Goal: Task Accomplishment & Management: Complete application form

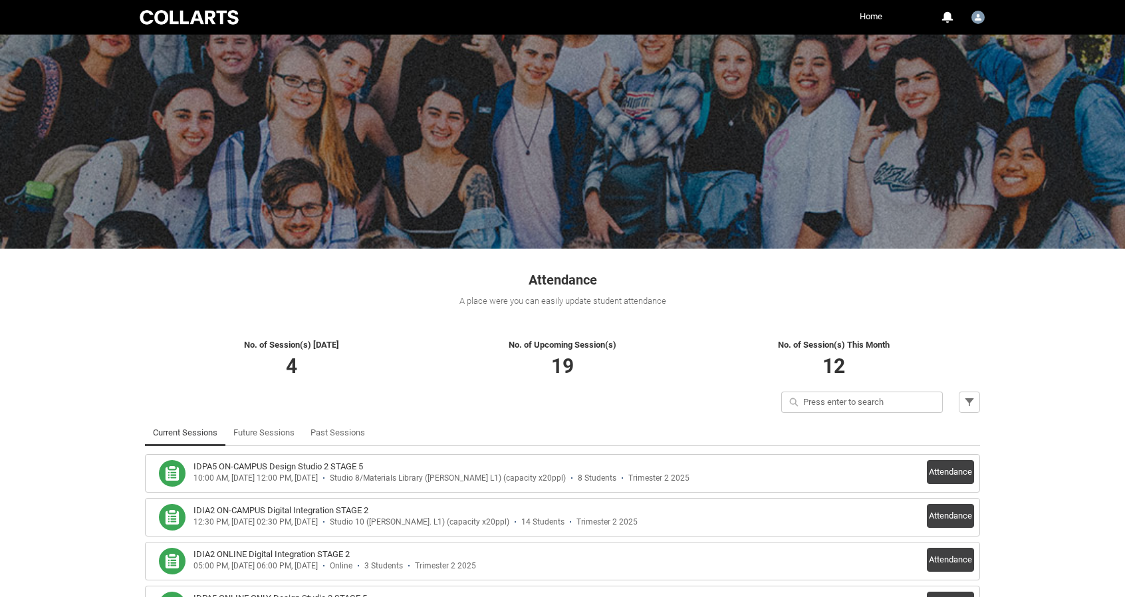
scroll to position [95, 0]
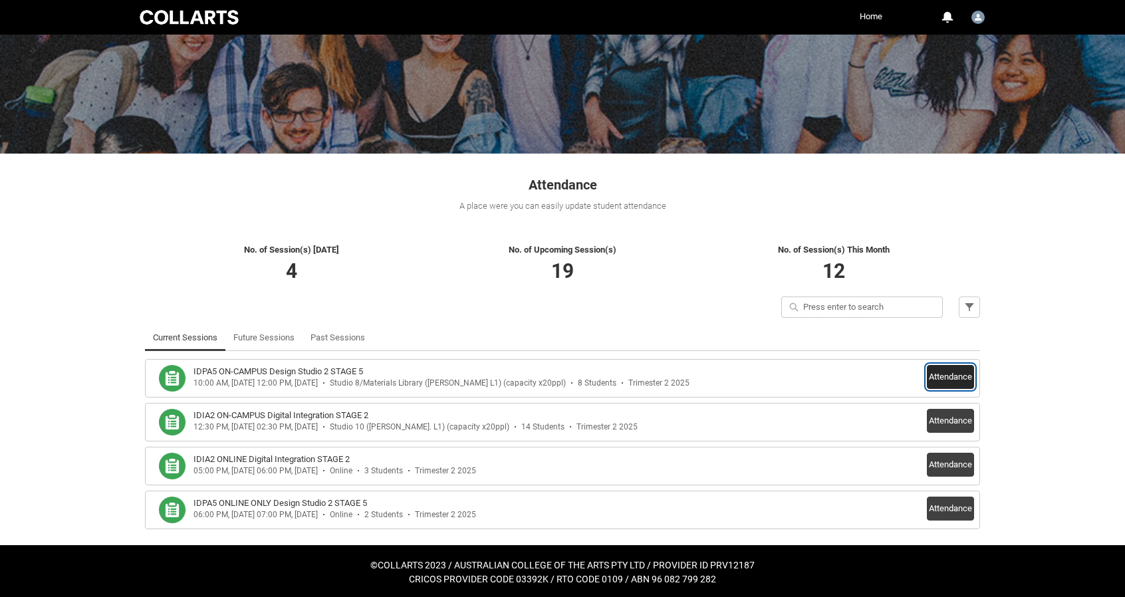
click at [948, 378] on button "Attendance" at bounding box center [950, 377] width 47 height 24
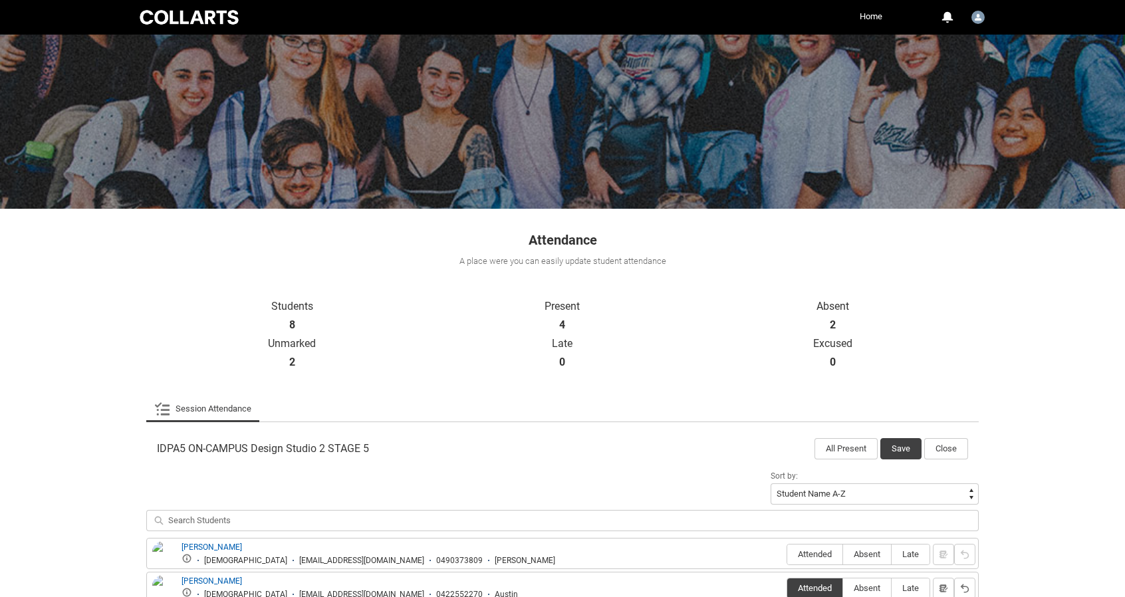
scroll to position [324, 0]
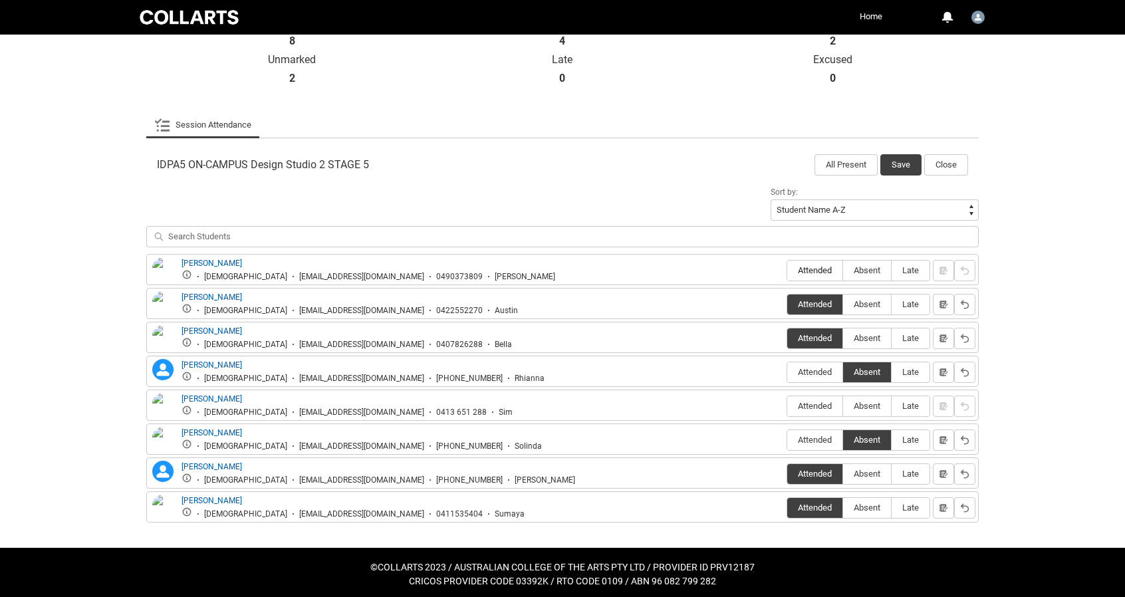
click at [808, 271] on span "Attended" at bounding box center [814, 270] width 55 height 10
click at [787, 271] on input "Attended" at bounding box center [786, 270] width 1 height 1
type lightning-radio-group "Attended"
radio input "true"
click at [807, 411] on label "Attended" at bounding box center [814, 406] width 55 height 21
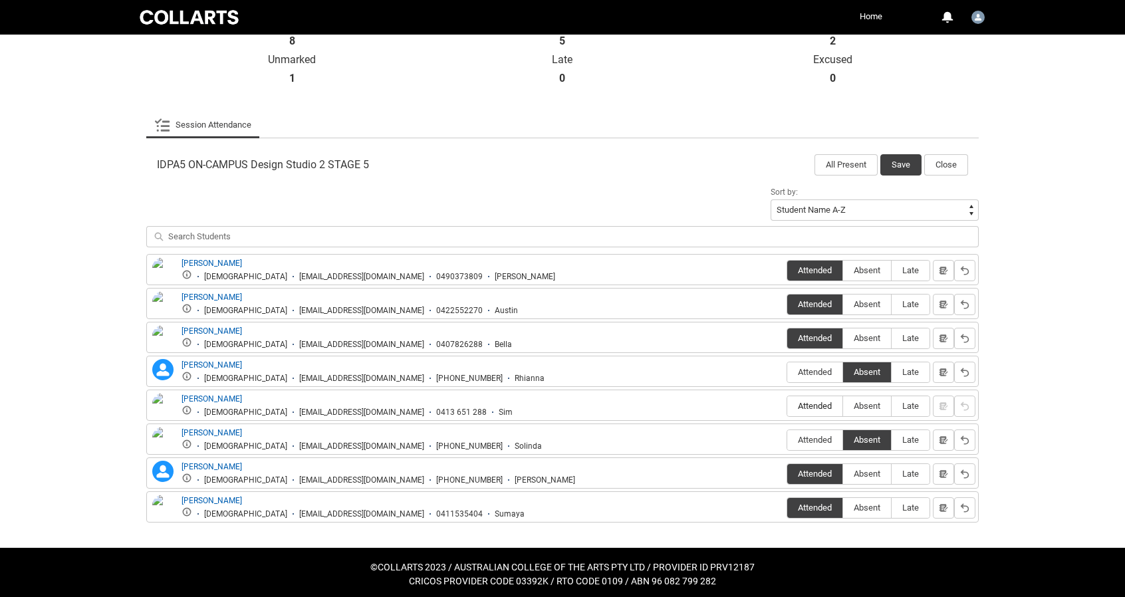
click at [787, 406] on input "Attended" at bounding box center [786, 406] width 1 height 1
type lightning-radio-group "Attended"
radio input "true"
click at [826, 439] on span "Attended" at bounding box center [814, 440] width 55 height 10
click at [787, 439] on input "Attended" at bounding box center [786, 439] width 1 height 1
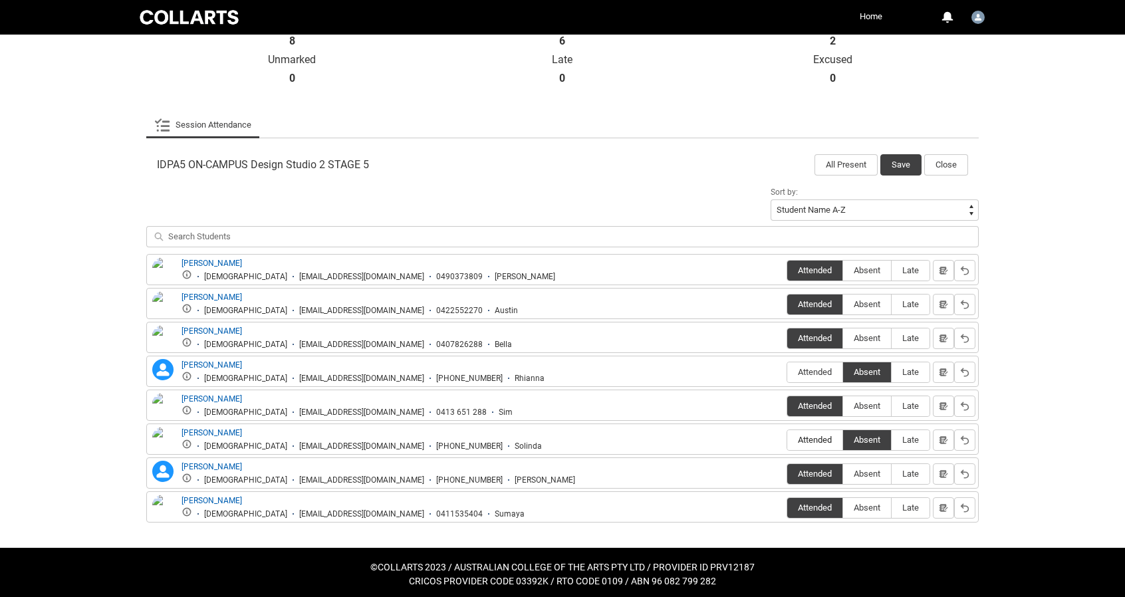
type lightning-radio-group "Attended"
radio input "true"
click at [896, 159] on button "Save" at bounding box center [900, 164] width 41 height 21
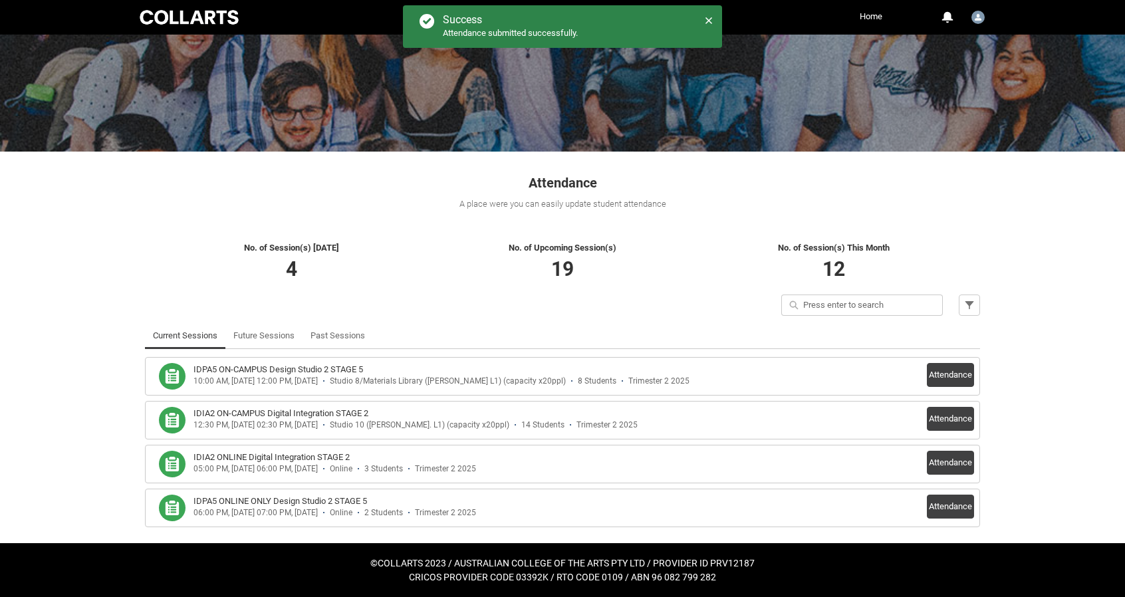
scroll to position [95, 0]
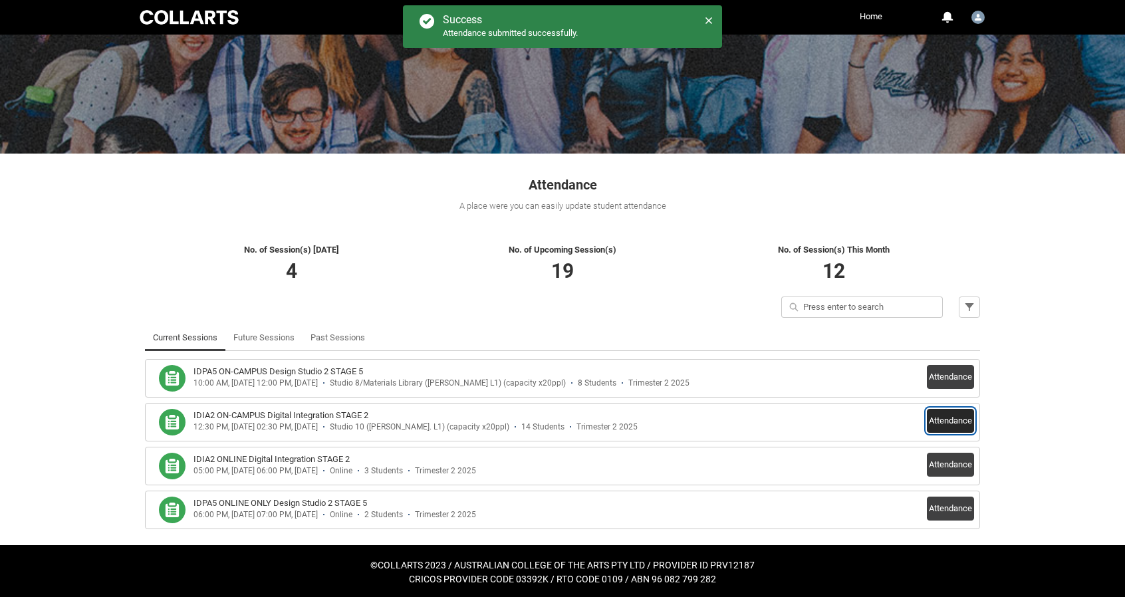
click at [950, 419] on button "Attendance" at bounding box center [950, 421] width 47 height 24
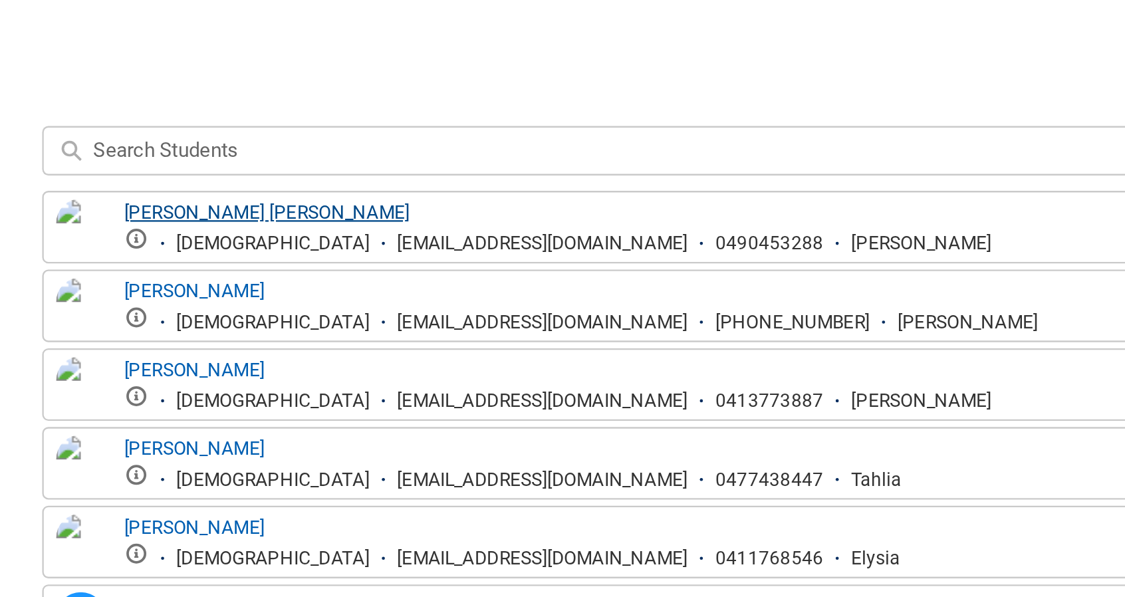
scroll to position [319, 0]
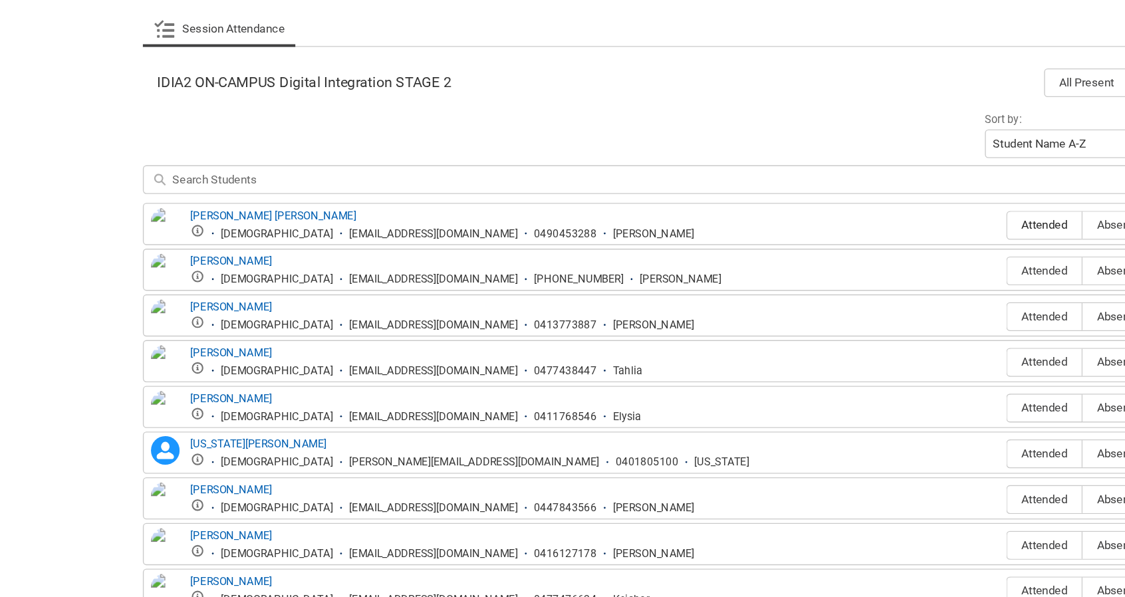
click at [804, 271] on span "Attended" at bounding box center [814, 275] width 55 height 10
click at [787, 275] on input "Attended" at bounding box center [786, 275] width 1 height 1
type lightning-radio-group "Attended"
radio input "true"
click at [811, 300] on label "Attended" at bounding box center [814, 309] width 55 height 21
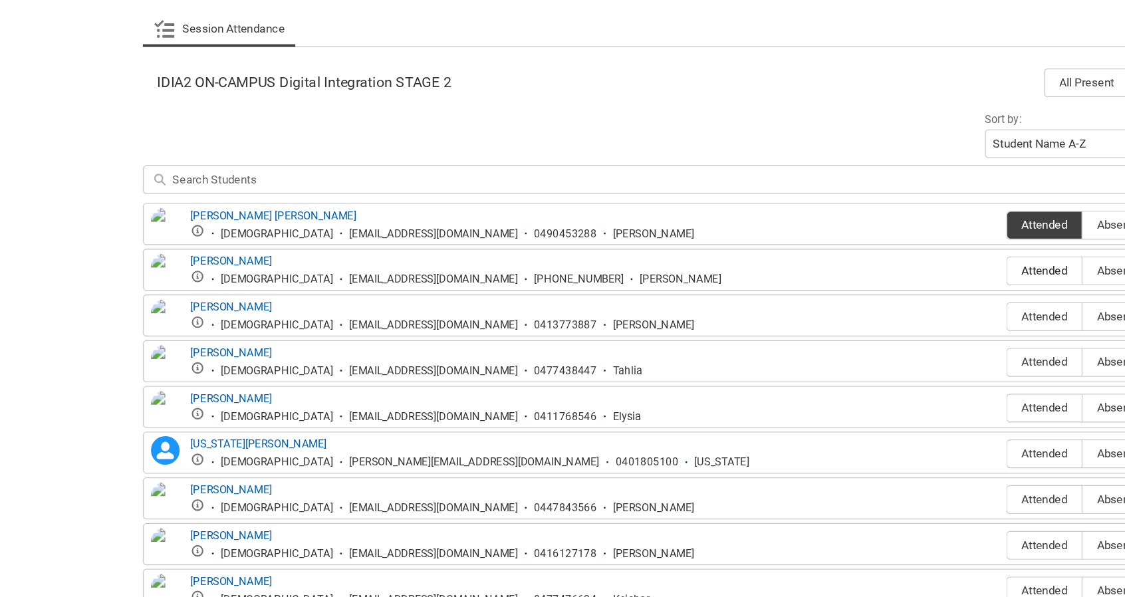
click at [787, 308] on input "Attended" at bounding box center [786, 308] width 1 height 1
type lightning-radio-group "Attended"
radio input "true"
click at [816, 338] on span "Attended" at bounding box center [814, 343] width 55 height 10
click at [787, 342] on input "Attended" at bounding box center [786, 342] width 1 height 1
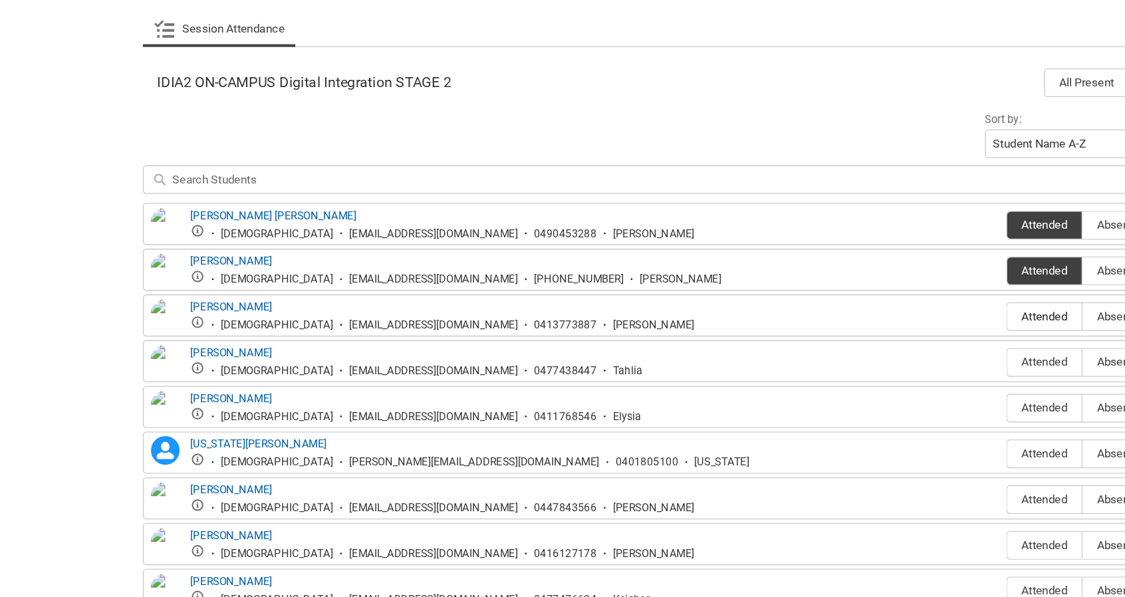
type lightning-radio-group "Attended"
radio input "true"
click at [811, 372] on span "Attended" at bounding box center [814, 377] width 55 height 10
click at [787, 376] on input "Attended" at bounding box center [786, 376] width 1 height 1
type lightning-radio-group "Attended"
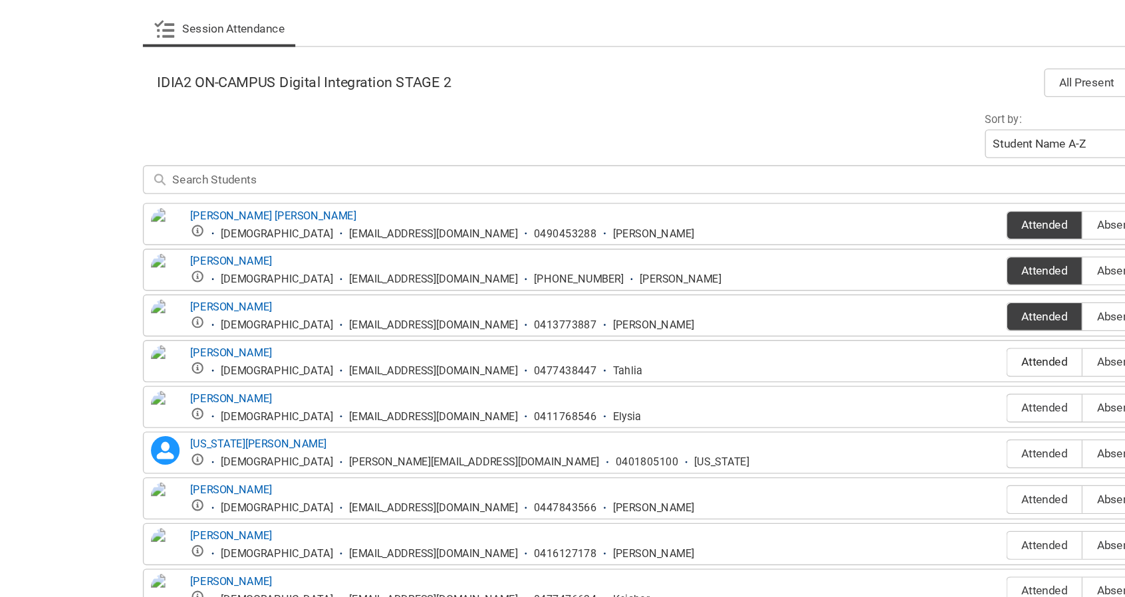
radio input "true"
click at [813, 408] on span "Attended" at bounding box center [814, 411] width 55 height 10
click at [787, 410] on input "Attended" at bounding box center [786, 410] width 1 height 1
type lightning-radio-group "Attended"
radio input "true"
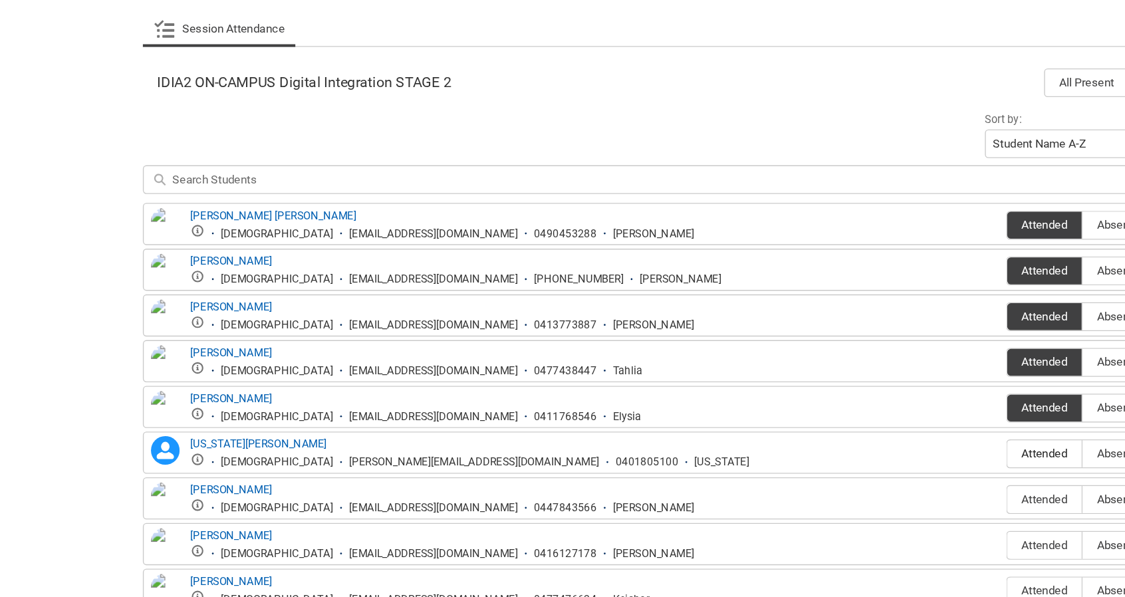
click at [814, 439] on span "Attended" at bounding box center [814, 444] width 55 height 10
click at [787, 444] on input "Attended" at bounding box center [786, 444] width 1 height 1
type lightning-radio-group "Attended"
radio input "true"
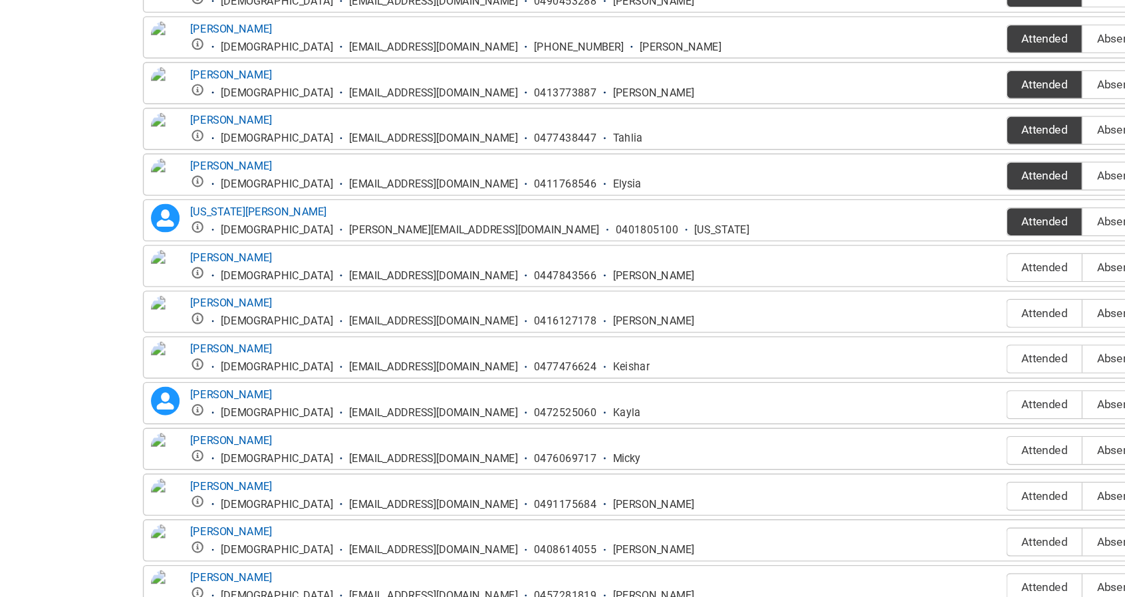
scroll to position [447, 0]
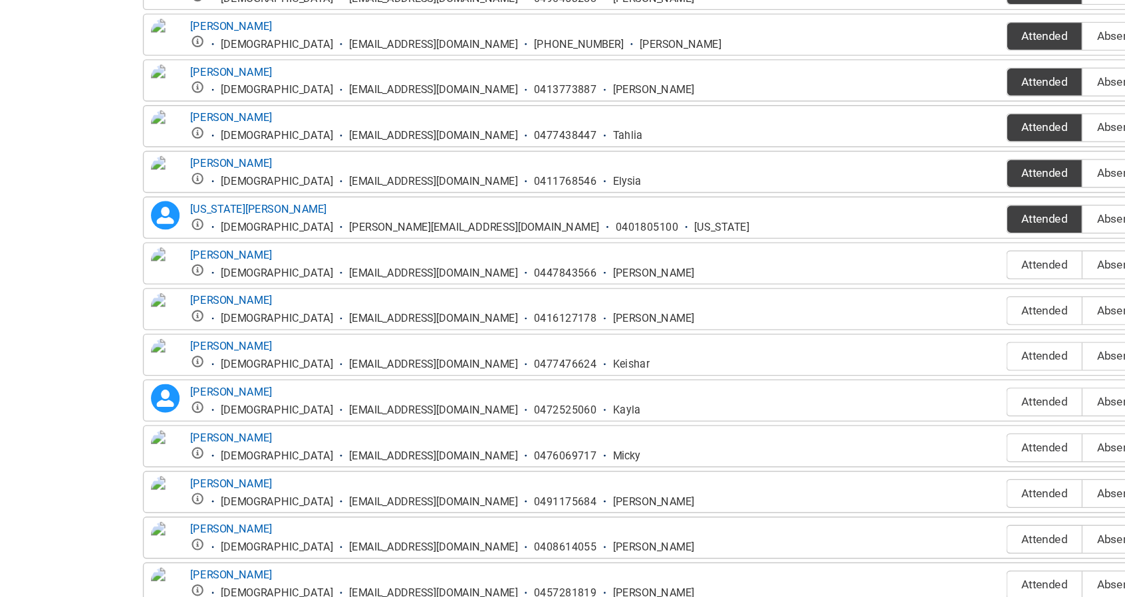
click at [807, 357] on div "[PERSON_NAME] [DEMOGRAPHIC_DATA] [EMAIL_ADDRESS][DOMAIN_NAME] 0447843566 [PERSO…" at bounding box center [563, 349] width 826 height 25
click at [800, 348] on span "Attended" at bounding box center [814, 350] width 55 height 10
click at [787, 350] on input "Attended" at bounding box center [786, 350] width 1 height 1
type lightning-radio-group "Attended"
radio input "true"
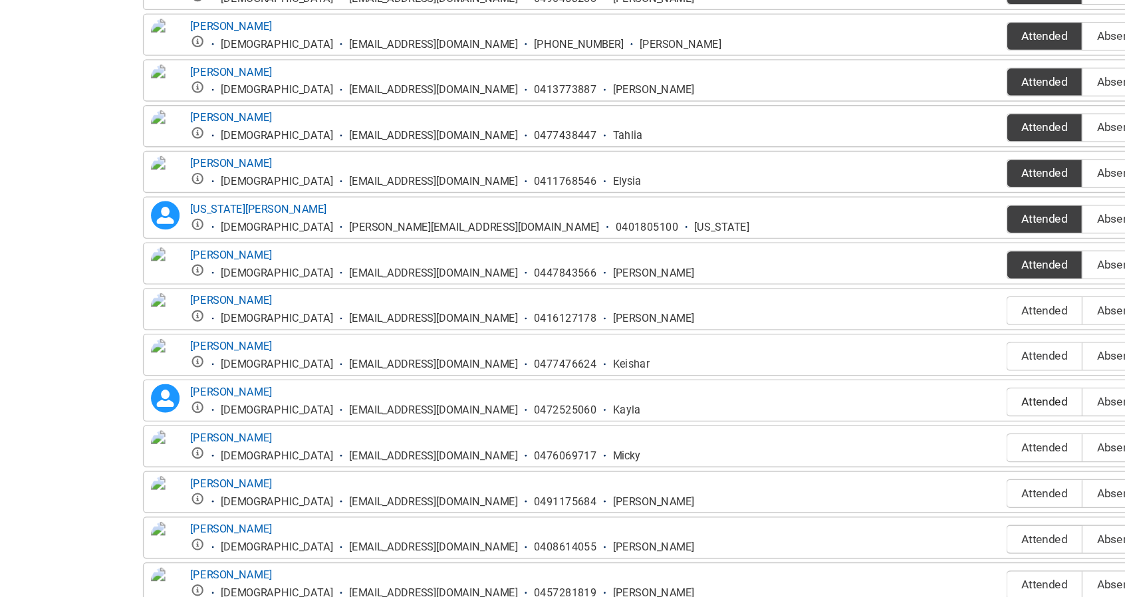
click at [808, 442] on label "Attended" at bounding box center [814, 452] width 55 height 21
click at [787, 451] on input "Attended" at bounding box center [786, 451] width 1 height 1
type lightning-radio-group "Attended"
radio input "true"
click at [812, 481] on span "Attended" at bounding box center [814, 486] width 55 height 10
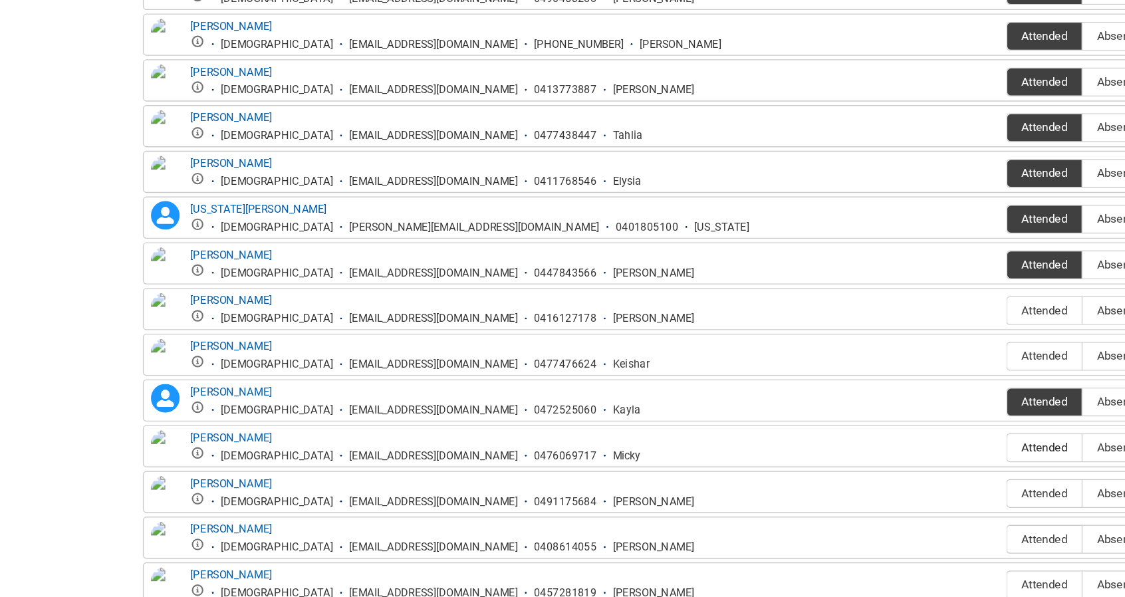
click at [787, 485] on input "Attended" at bounding box center [786, 485] width 1 height 1
type lightning-radio-group "Attended"
radio input "true"
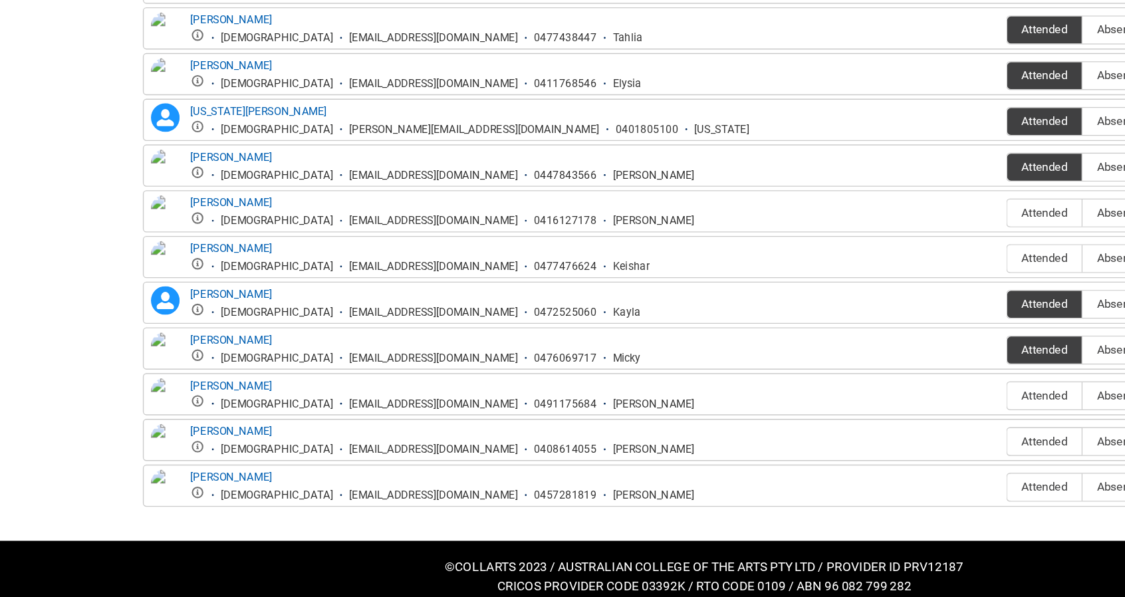
scroll to position [525, 0]
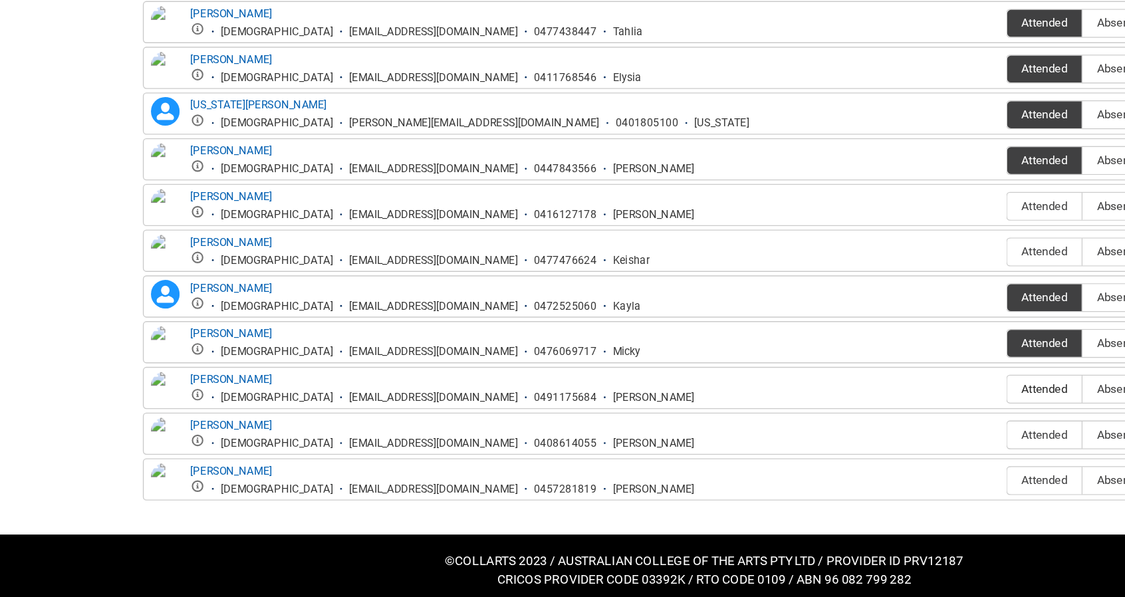
click at [820, 440] on span "Attended" at bounding box center [814, 442] width 55 height 10
click at [787, 442] on input "Attended" at bounding box center [786, 442] width 1 height 1
type lightning-radio-group "Attended"
radio input "true"
click at [820, 440] on span "Attended" at bounding box center [814, 442] width 55 height 10
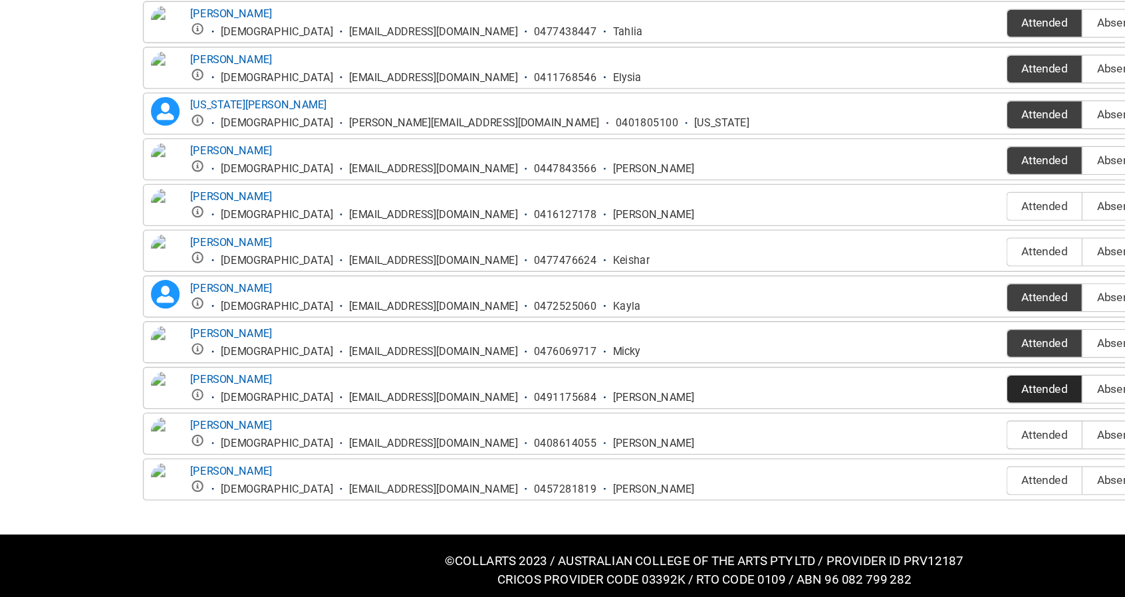
click at [787, 442] on input "Attended" at bounding box center [786, 442] width 1 height 1
click at [866, 471] on span "Absent" at bounding box center [867, 476] width 48 height 10
click at [843, 476] on input "Absent" at bounding box center [842, 476] width 1 height 1
type lightning-radio-group "Absent"
radio input "true"
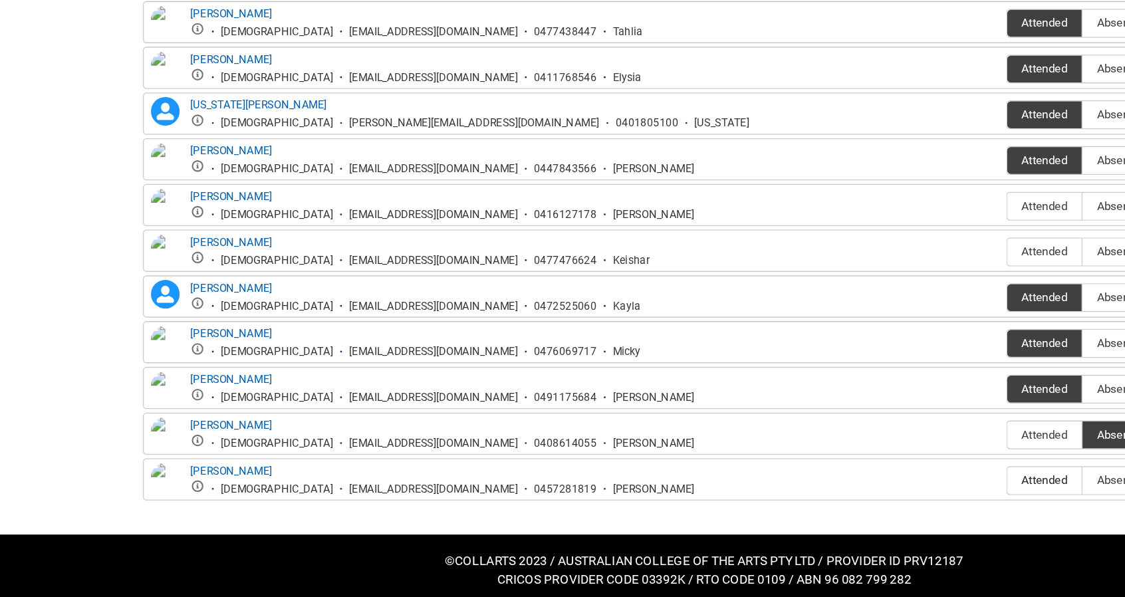
click at [819, 505] on span "Attended" at bounding box center [814, 510] width 55 height 10
click at [787, 510] on input "Attended" at bounding box center [786, 510] width 1 height 1
type lightning-radio-group "Attended"
radio input "true"
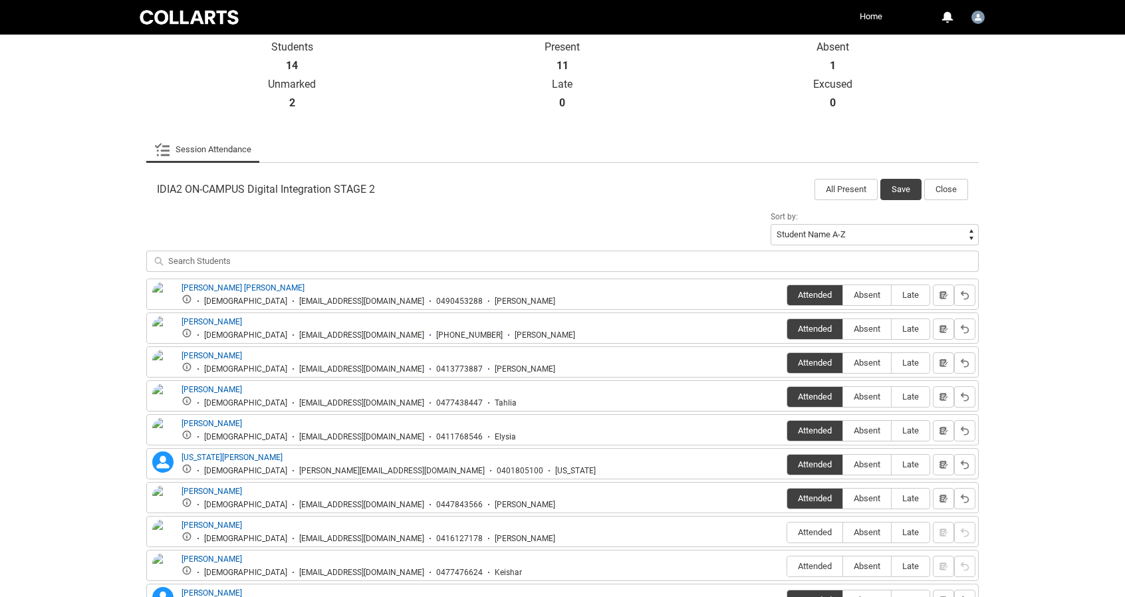
scroll to position [211, 0]
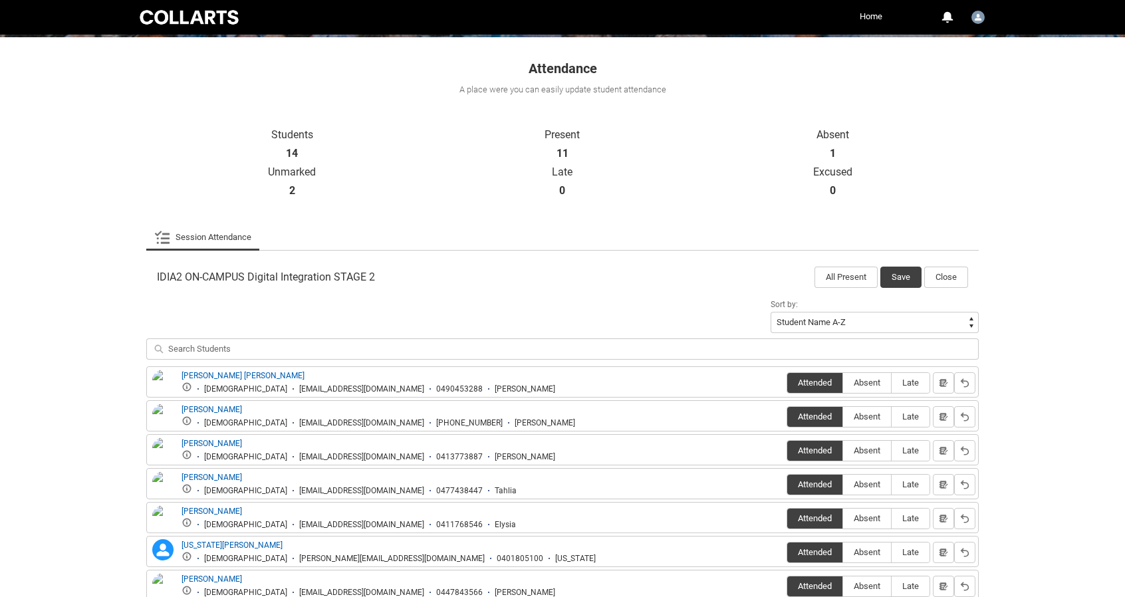
click at [639, 244] on ul "Session Attendance More Tabs" at bounding box center [562, 237] width 832 height 27
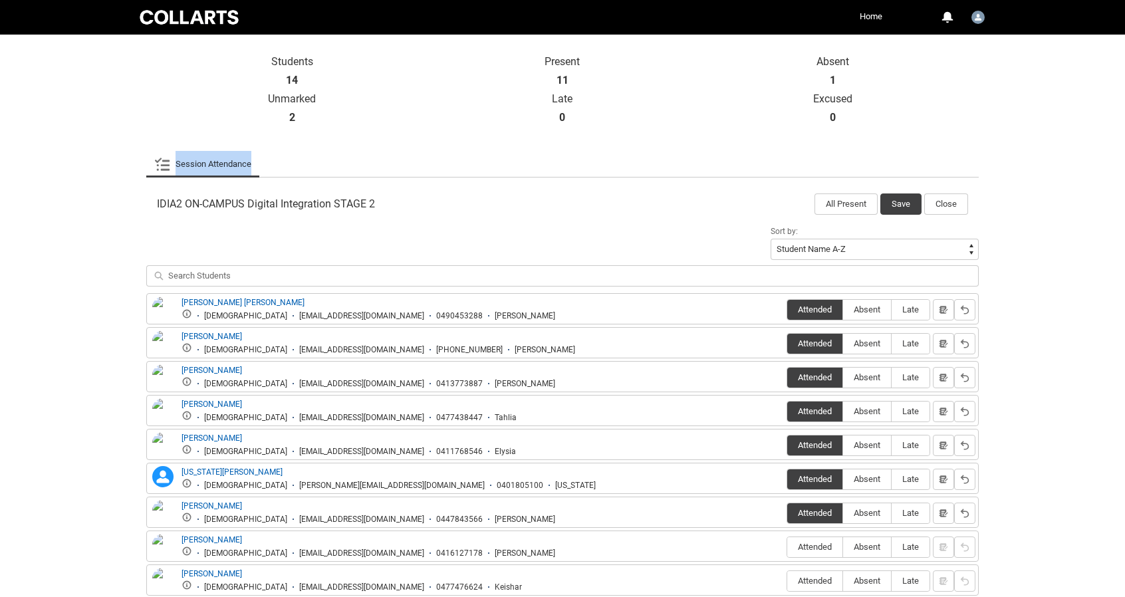
scroll to position [284, 0]
click at [900, 197] on button "Save" at bounding box center [900, 204] width 41 height 21
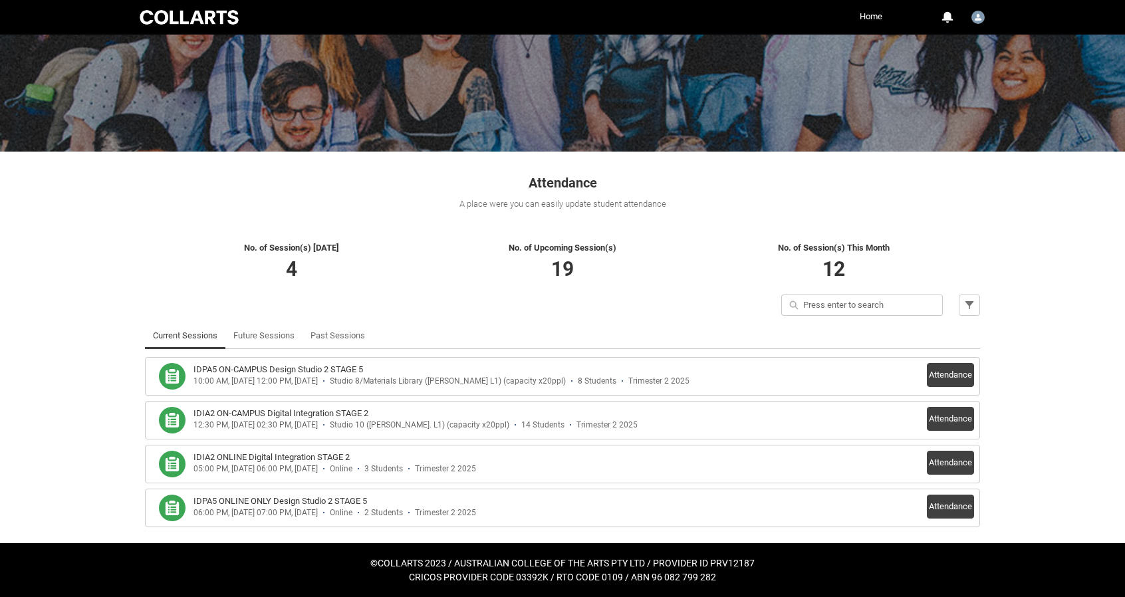
scroll to position [95, 0]
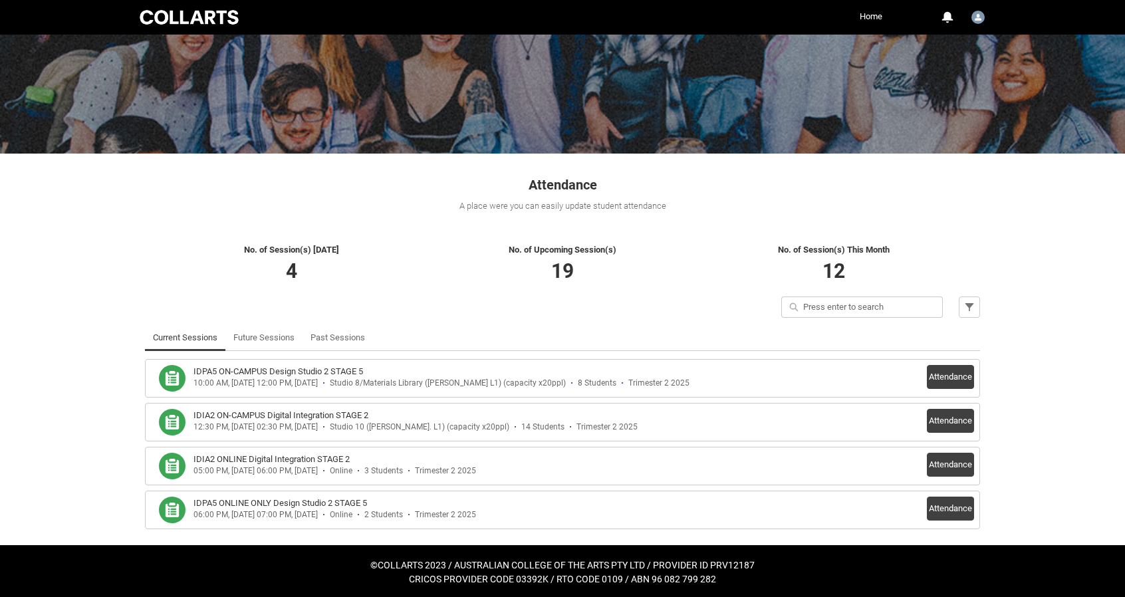
click at [178, 216] on div "Attendance A place were you can easily update student attendance" at bounding box center [562, 189] width 851 height 71
